Goal: Information Seeking & Learning: Learn about a topic

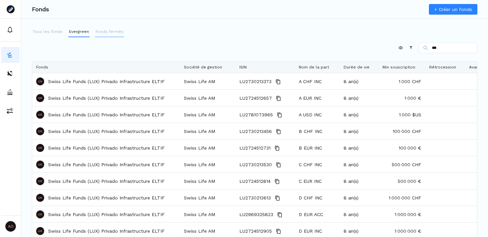
click at [109, 32] on p "Fonds fermés" at bounding box center [110, 32] width 28 height 6
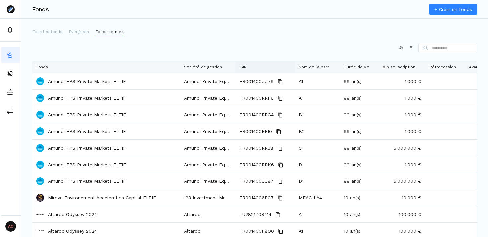
click at [253, 66] on div "ISIN" at bounding box center [264, 66] width 51 height 11
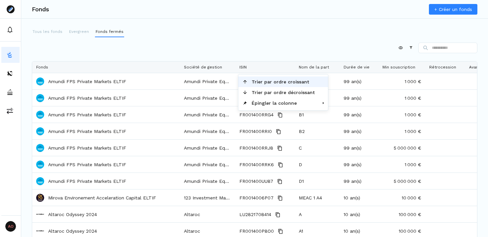
click at [252, 45] on div "Appliquer Constructeur" at bounding box center [254, 48] width 445 height 13
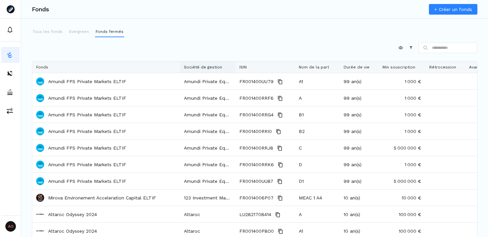
click at [204, 64] on div "Société de gestion" at bounding box center [207, 66] width 47 height 11
click at [222, 31] on div "Tous les fonds Evergreen Fonds fermés" at bounding box center [254, 32] width 445 height 11
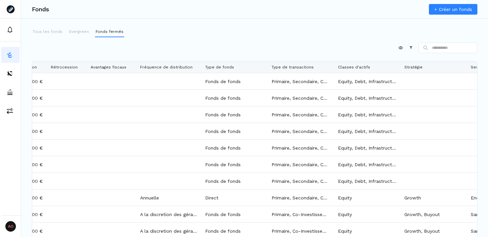
click at [409, 47] on icon at bounding box center [410, 47] width 3 height 3
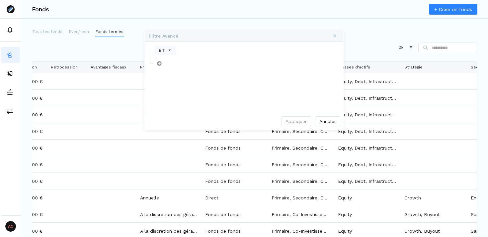
click at [173, 48] on div "ET" at bounding box center [166, 49] width 22 height 9
click at [230, 45] on div "ET" at bounding box center [244, 49] width 198 height 13
click at [333, 123] on button "Annuler" at bounding box center [327, 121] width 25 height 10
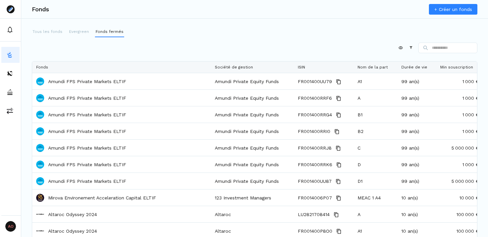
click at [408, 46] on icon at bounding box center [410, 47] width 5 height 5
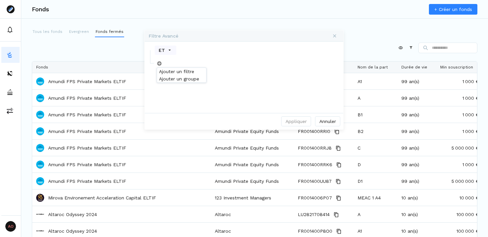
click at [160, 62] on span "Ajouter un filtre ou un groupe" at bounding box center [159, 63] width 5 height 5
click at [173, 70] on span "Ajouter un filtre" at bounding box center [176, 71] width 35 height 5
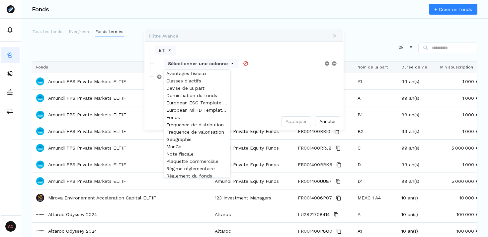
click at [235, 64] on div "Sélectionner une colonne" at bounding box center [201, 63] width 75 height 9
click at [327, 122] on button "Annuler" at bounding box center [327, 121] width 25 height 10
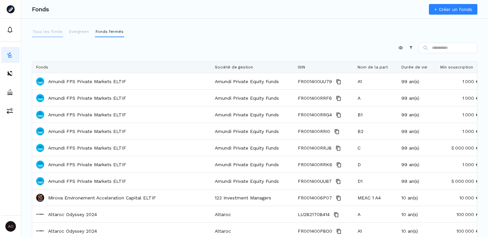
click at [38, 31] on p "Tous les fonds" at bounding box center [48, 32] width 30 height 6
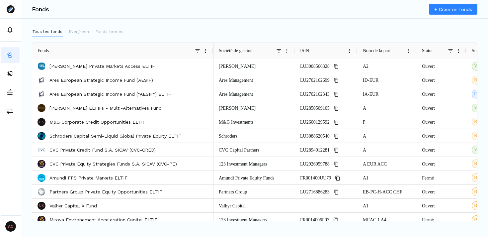
click at [280, 50] on span at bounding box center [278, 50] width 5 height 5
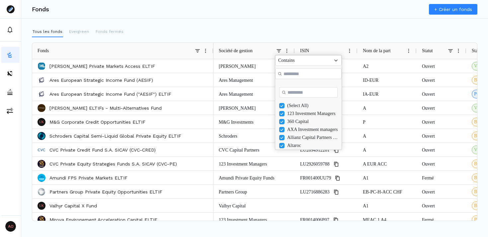
click at [273, 24] on div "Fonds + Créer un fonds Tous les fonds Evergreen Fonds fermés Press ENTER to sor…" at bounding box center [254, 118] width 467 height 237
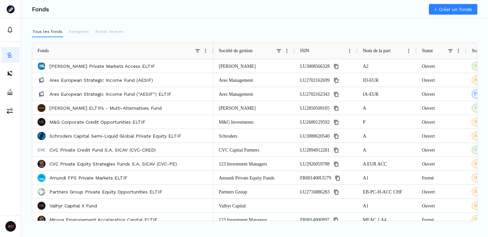
click at [375, 50] on span "Nom de la part" at bounding box center [377, 50] width 28 height 5
click at [279, 50] on span at bounding box center [278, 50] width 5 height 5
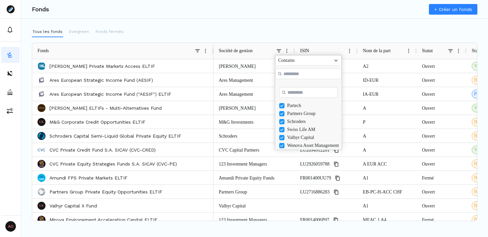
click at [310, 32] on div "Tous les fonds Evergreen Fonds fermés" at bounding box center [254, 32] width 445 height 11
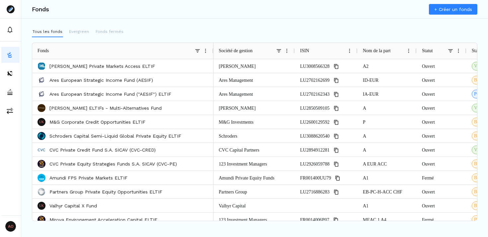
click at [349, 51] on span at bounding box center [349, 50] width 5 height 5
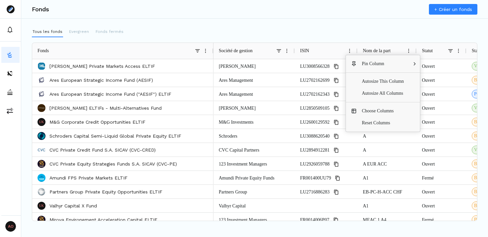
click at [393, 37] on div "Tous les fonds Evergreen Fonds fermés Press ALT DOWN to open column menu Drag h…" at bounding box center [254, 124] width 467 height 194
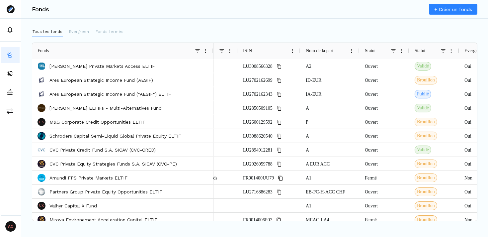
click at [393, 49] on span at bounding box center [393, 50] width 5 height 5
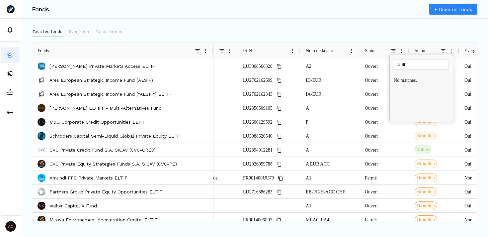
type input "*"
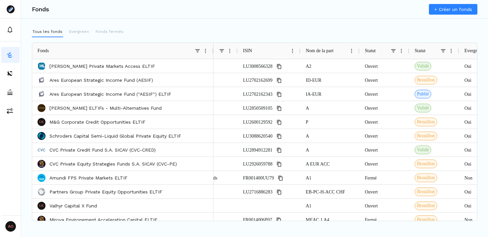
click at [389, 31] on div "Tous les fonds Evergreen Fonds fermés" at bounding box center [254, 32] width 445 height 11
click at [441, 51] on span at bounding box center [442, 50] width 5 height 5
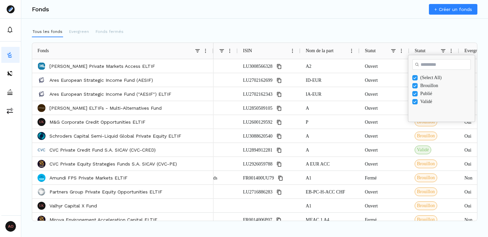
click at [403, 34] on div "Tous les fonds Evergreen Fonds fermés" at bounding box center [254, 32] width 445 height 11
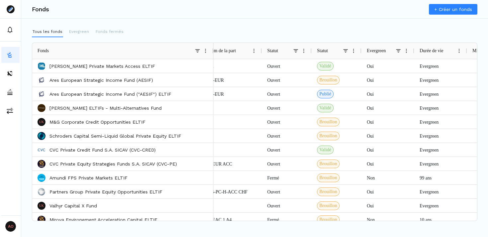
click at [296, 50] on span at bounding box center [295, 50] width 5 height 5
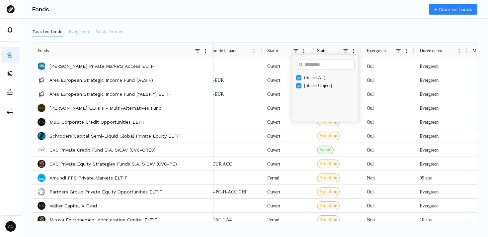
click at [298, 19] on div "Fonds + Créer un fonds Tous les fonds Evergreen Fonds fermés Press ALT DOWN to …" at bounding box center [254, 118] width 467 height 237
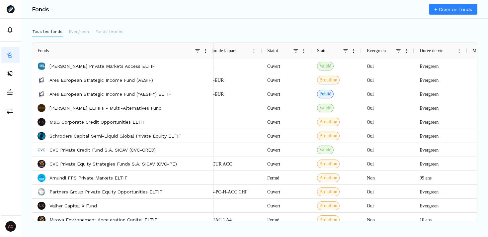
click at [403, 49] on div "Evergreen" at bounding box center [388, 51] width 42 height 16
click at [400, 49] on span at bounding box center [398, 50] width 5 height 5
click at [389, 38] on div "Tous les fonds Evergreen Fonds fermés Press ALT DOWN to open column menu. Press…" at bounding box center [254, 124] width 467 height 194
click at [452, 51] on div "Durée de vie" at bounding box center [436, 51] width 34 height 16
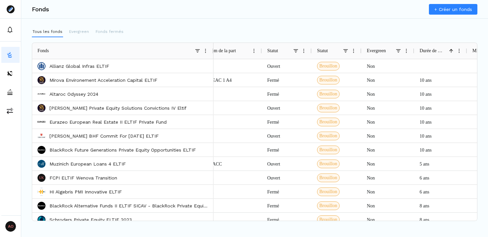
click at [452, 51] on span at bounding box center [450, 50] width 5 height 5
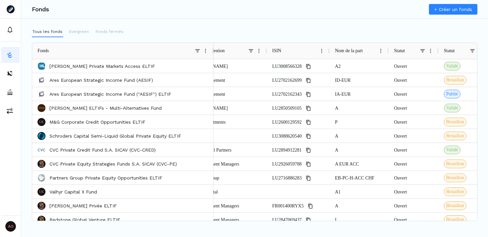
click at [422, 49] on span at bounding box center [422, 50] width 5 height 5
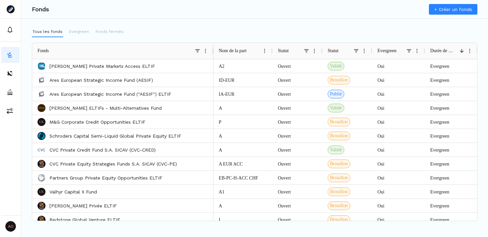
click at [298, 35] on div "Tous les fonds Evergreen Fonds fermés" at bounding box center [254, 32] width 445 height 11
click at [409, 50] on span at bounding box center [408, 50] width 5 height 5
click at [399, 34] on div "Tous les fonds Evergreen Fonds fermés" at bounding box center [254, 32] width 445 height 11
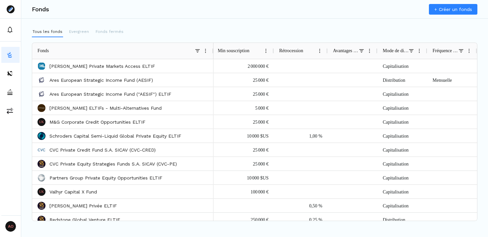
click at [362, 51] on span at bounding box center [361, 50] width 5 height 5
click at [359, 18] on div "Fonds + Créer un fonds" at bounding box center [254, 9] width 467 height 19
click at [411, 50] on span at bounding box center [410, 50] width 5 height 5
click at [397, 29] on div "Tous les fonds Evergreen Fonds fermés" at bounding box center [254, 32] width 445 height 11
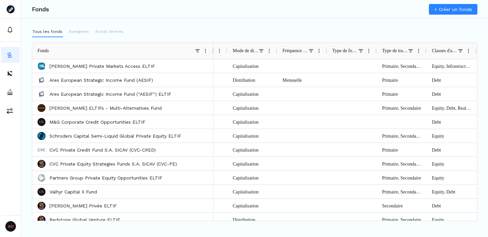
click at [310, 51] on span at bounding box center [310, 50] width 5 height 5
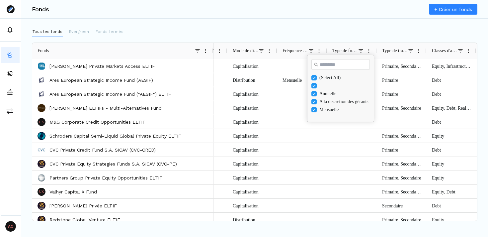
click at [328, 22] on div "Fonds + Créer un fonds Tous les fonds Evergreen Fonds fermés Press ALT DOWN to …" at bounding box center [254, 118] width 467 height 237
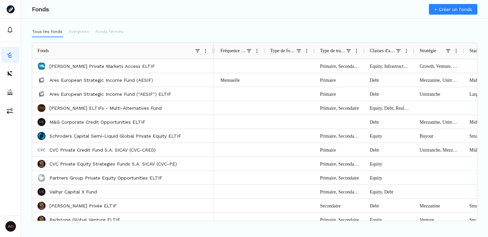
click at [297, 52] on span at bounding box center [298, 50] width 5 height 5
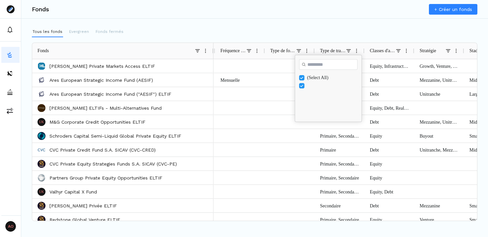
click at [302, 27] on div "Tous les fonds Evergreen Fonds fermés" at bounding box center [254, 32] width 445 height 11
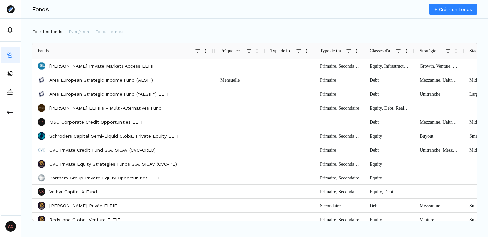
click at [349, 50] on span at bounding box center [348, 50] width 5 height 5
click at [345, 27] on div "Tous les fonds Evergreen Fonds fermés" at bounding box center [254, 32] width 445 height 11
click at [399, 51] on span at bounding box center [398, 50] width 5 height 5
click at [391, 32] on div "Tous les fonds Evergreen Fonds fermés" at bounding box center [254, 32] width 445 height 11
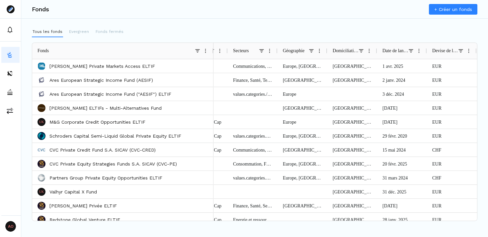
click at [312, 51] on span at bounding box center [311, 50] width 5 height 5
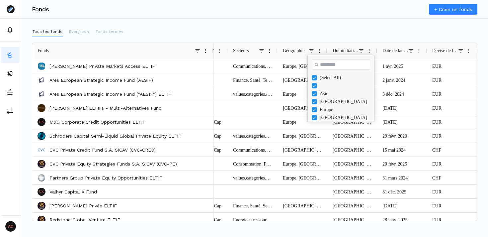
click at [356, 31] on div "Tous les fonds Evergreen Fonds fermés" at bounding box center [254, 32] width 445 height 11
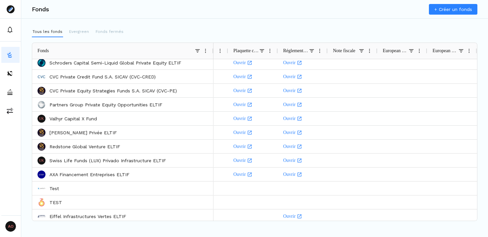
click at [411, 51] on span at bounding box center [410, 50] width 5 height 5
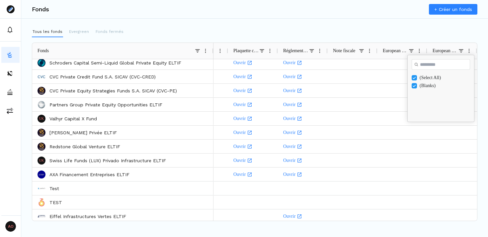
click at [372, 35] on div "Tous les fonds Evergreen Fonds fermés" at bounding box center [254, 32] width 445 height 11
